Goal: Task Accomplishment & Management: Manage account settings

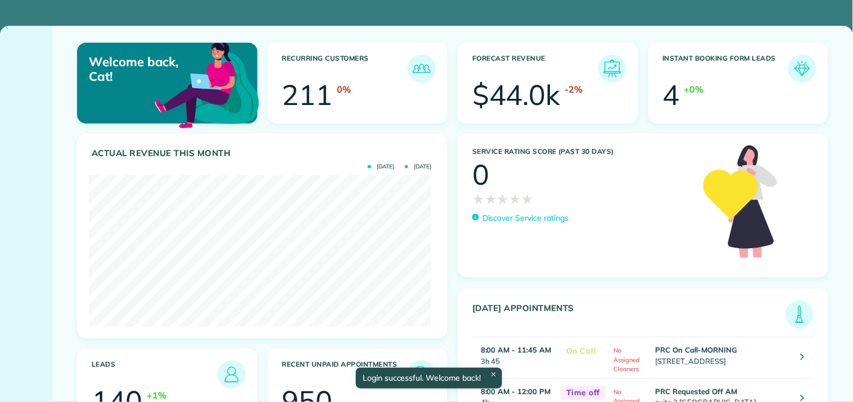
scroll to position [152, 342]
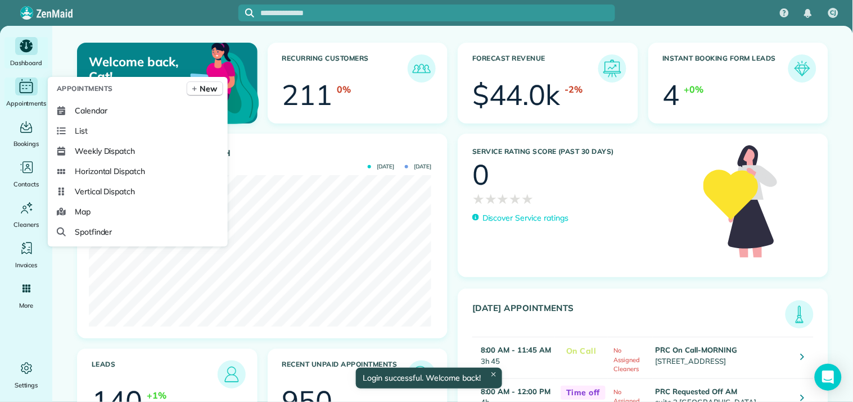
click at [26, 87] on icon "Main" at bounding box center [25, 86] width 17 height 17
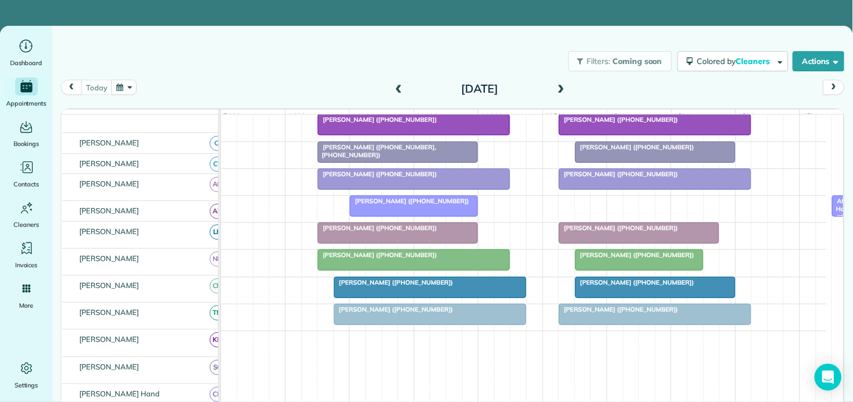
scroll to position [312, 0]
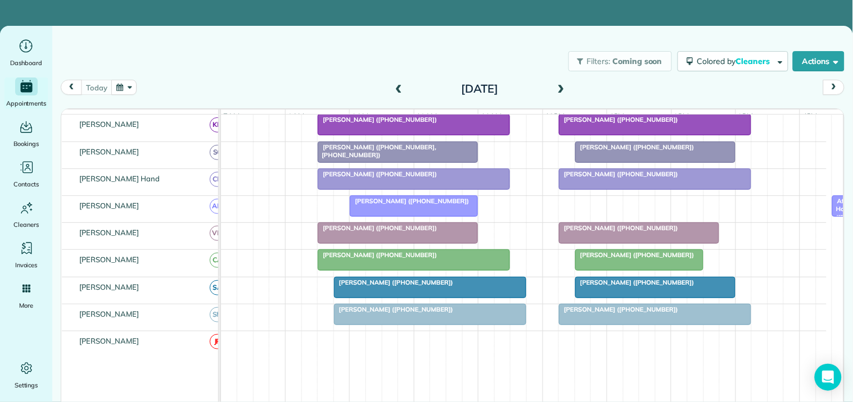
click at [398, 216] on div at bounding box center [413, 206] width 127 height 20
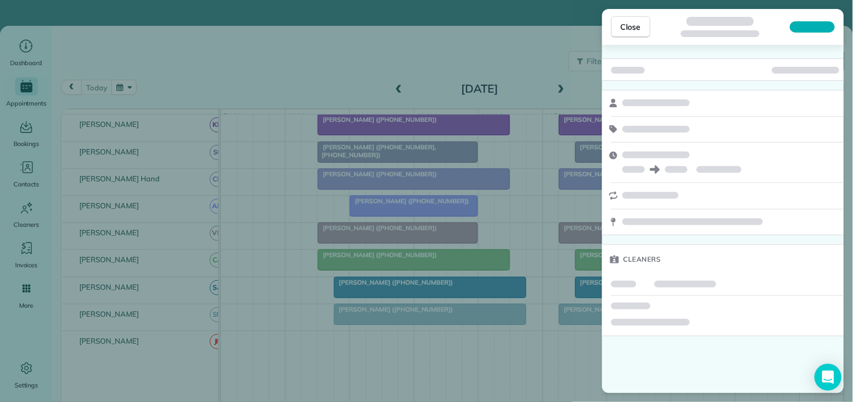
click at [632, 24] on span "Close" at bounding box center [630, 26] width 20 height 11
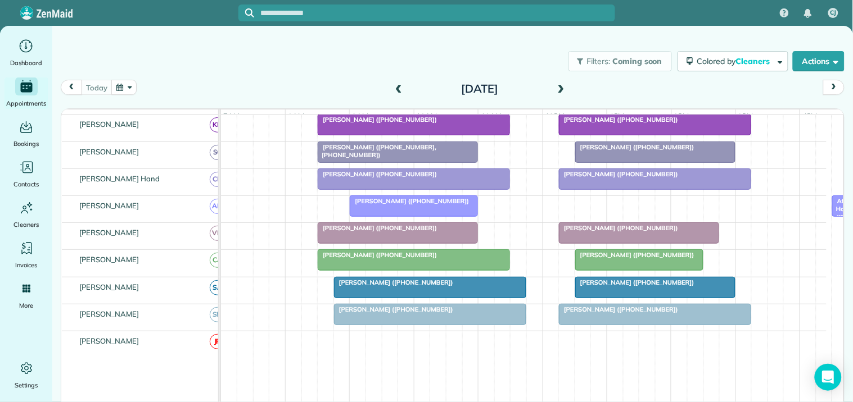
click at [394, 205] on span "[PERSON_NAME] ([PHONE_NUMBER])" at bounding box center [409, 201] width 120 height 8
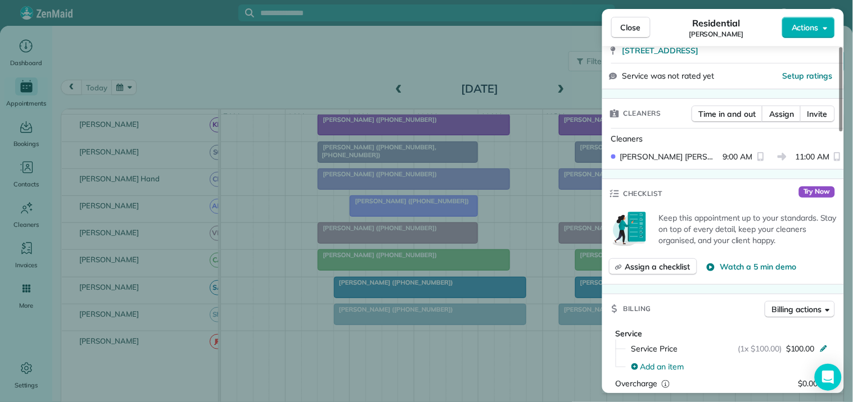
scroll to position [250, 0]
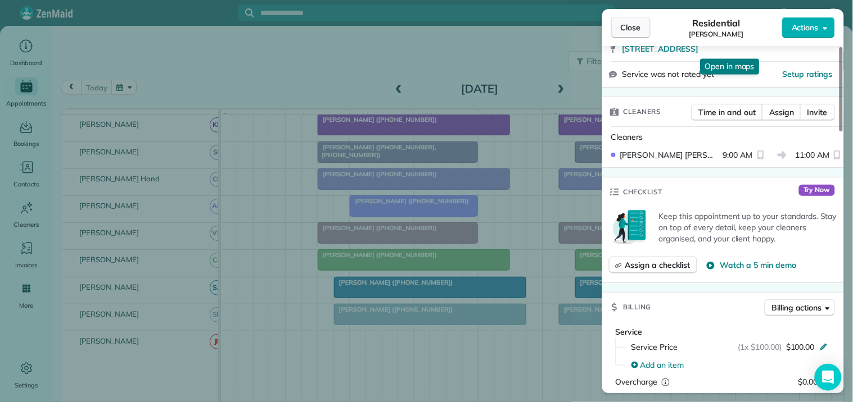
click at [633, 26] on span "Close" at bounding box center [630, 27] width 20 height 11
